Goal: Browse casually

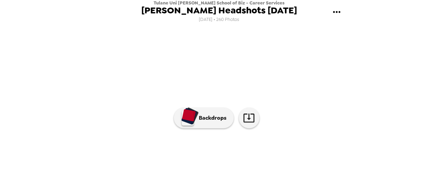
scroll to position [107, 0]
click at [273, 159] on img at bounding box center [274, 169] width 52 height 36
click at [306, 163] on img at bounding box center [316, 169] width 52 height 36
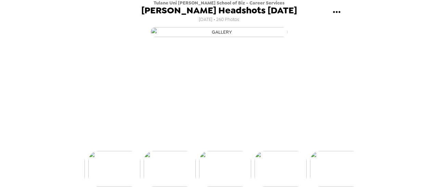
scroll to position [0, 166]
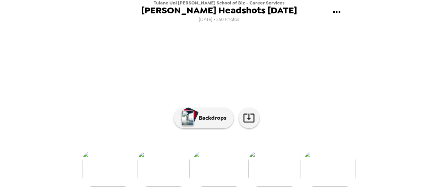
click at [331, 170] on img at bounding box center [330, 169] width 52 height 36
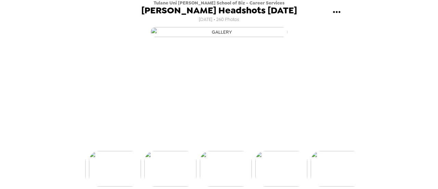
scroll to position [0, 277]
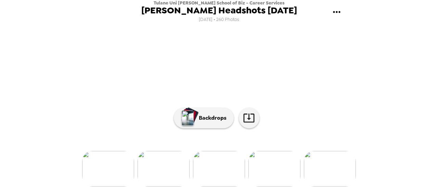
click at [326, 177] on img at bounding box center [330, 169] width 52 height 36
click at [264, 152] on img at bounding box center [264, 169] width 52 height 36
click at [265, 157] on img at bounding box center [275, 169] width 52 height 36
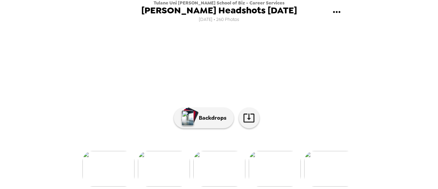
click at [283, 166] on img at bounding box center [275, 169] width 52 height 36
click at [284, 171] on img at bounding box center [275, 169] width 52 height 36
click at [296, 162] on img at bounding box center [295, 169] width 52 height 36
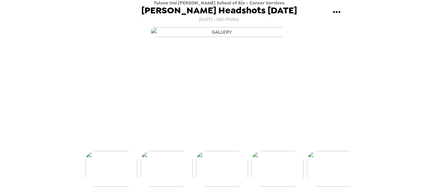
scroll to position [0, 1330]
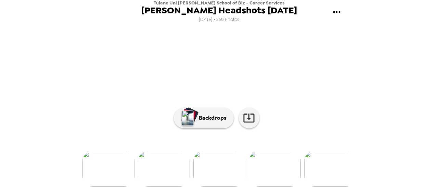
click at [163, 170] on img at bounding box center [164, 169] width 52 height 36
click at [164, 155] on img at bounding box center [164, 169] width 52 height 36
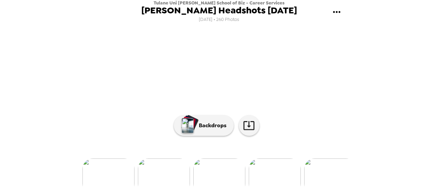
scroll to position [22, 0]
